Goal: Transaction & Acquisition: Download file/media

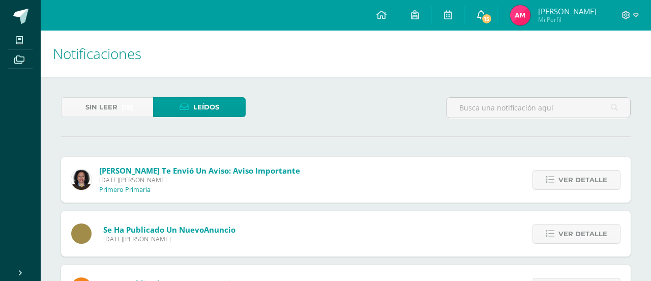
click at [484, 13] on icon at bounding box center [481, 14] width 8 height 9
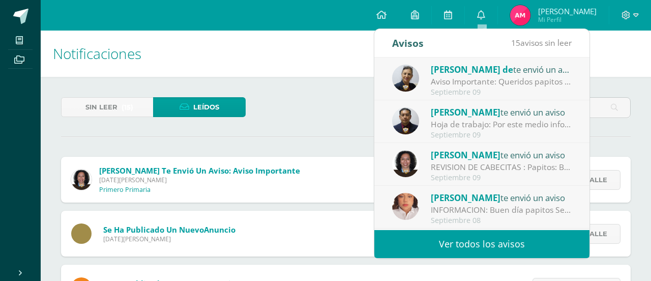
click at [459, 78] on div "Aviso Importante: Queridos papitos por este medio les saludo cordialmente. El m…" at bounding box center [501, 82] width 141 height 12
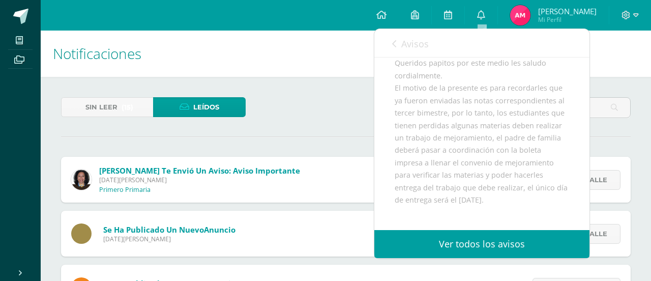
scroll to position [102, 0]
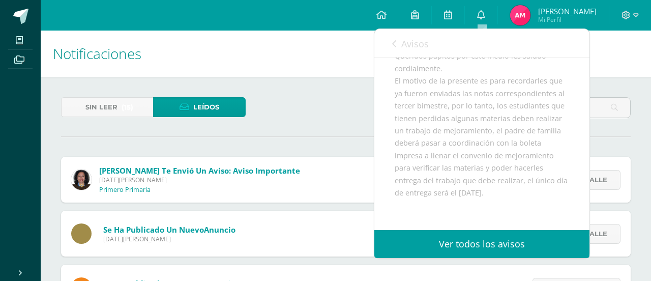
click at [428, 194] on div "Queridos papitos por este medio les saludo cordialmente. El motivo de la presen…" at bounding box center [482, 174] width 175 height 249
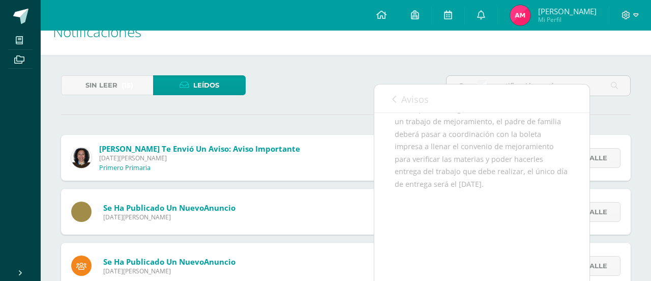
scroll to position [0, 0]
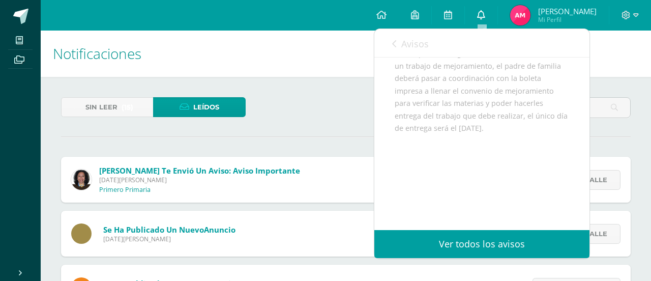
click at [486, 20] on link "0" at bounding box center [481, 15] width 33 height 31
click at [522, 20] on img at bounding box center [520, 15] width 20 height 20
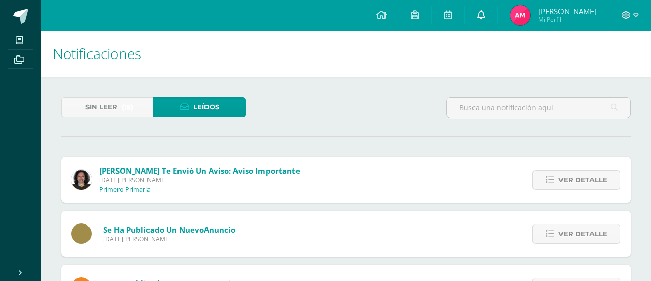
click at [474, 17] on link "0" at bounding box center [481, 15] width 33 height 31
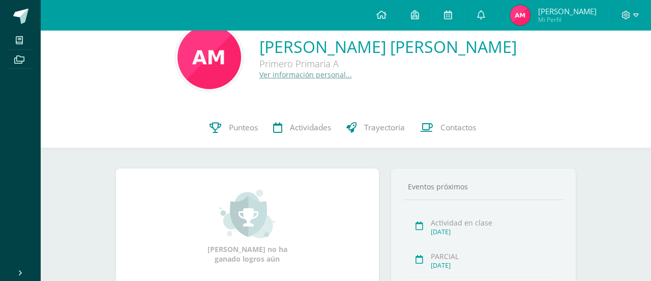
scroll to position [23, 0]
click at [482, 23] on link at bounding box center [481, 15] width 33 height 31
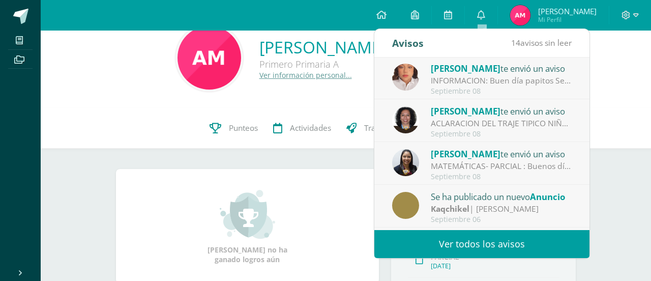
scroll to position [131, 0]
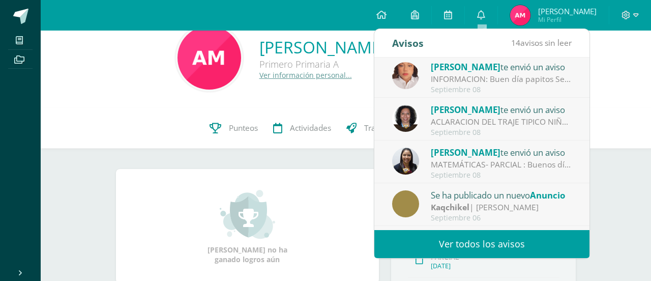
click at [453, 171] on div "Septiembre 08" at bounding box center [501, 175] width 141 height 9
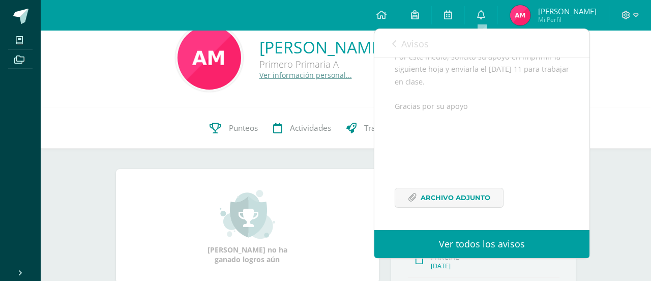
scroll to position [163, 0]
click at [449, 196] on span "Archivo Adjunto" at bounding box center [456, 197] width 70 height 19
click at [483, 17] on icon at bounding box center [481, 14] width 8 height 9
click at [461, 204] on span "Archivo Adjunto" at bounding box center [456, 197] width 70 height 19
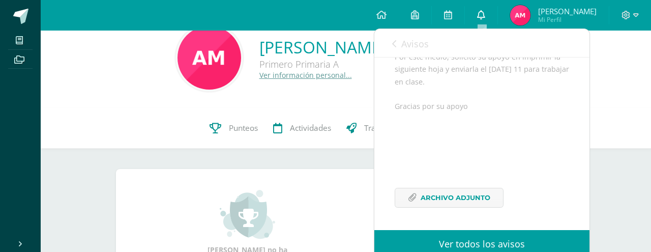
click at [485, 13] on icon at bounding box center [481, 14] width 8 height 9
click at [487, 14] on link at bounding box center [481, 15] width 33 height 31
click at [381, 12] on icon at bounding box center [382, 14] width 10 height 9
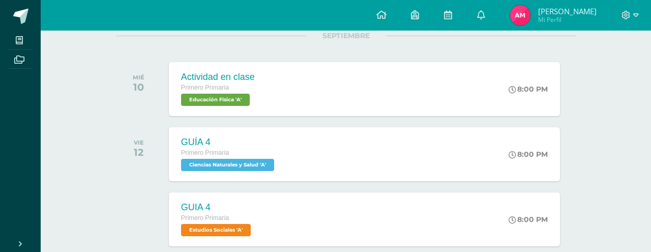
scroll to position [138, 0]
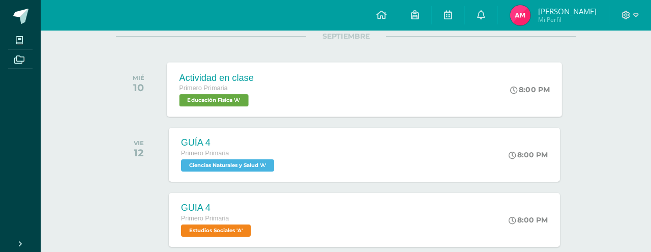
click at [216, 103] on span "Educación Física 'A'" at bounding box center [213, 100] width 69 height 12
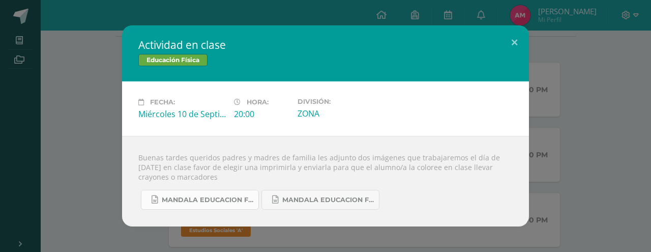
click at [215, 202] on span "Mandala educacion fisica 2.docx" at bounding box center [208, 200] width 92 height 8
click at [332, 199] on span "Mandala educacion fisica 1.docx" at bounding box center [328, 200] width 92 height 8
click at [221, 200] on span "Mandala educacion fisica 2.docx" at bounding box center [208, 200] width 92 height 8
click at [330, 199] on span "Mandala educacion fisica 1.docx" at bounding box center [328, 200] width 92 height 8
